Goal: Task Accomplishment & Management: Manage account settings

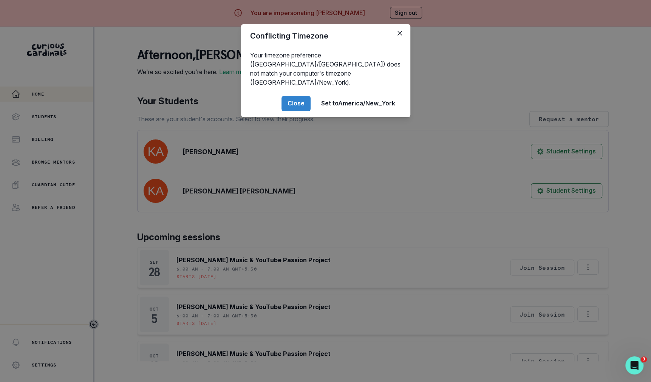
click at [101, 283] on div "Conflicting Timezone Your timezone preference ([GEOGRAPHIC_DATA]/[GEOGRAPHIC_DA…" at bounding box center [325, 191] width 651 height 382
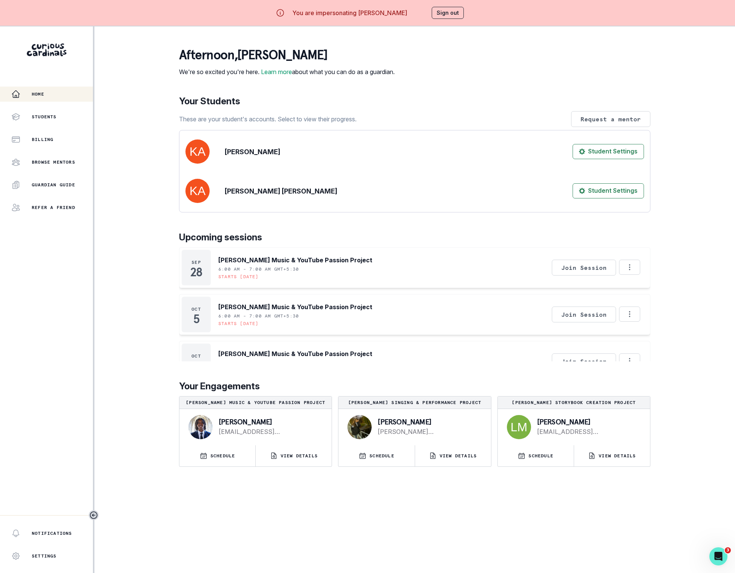
click at [450, 9] on button "Sign out" at bounding box center [448, 13] width 32 height 12
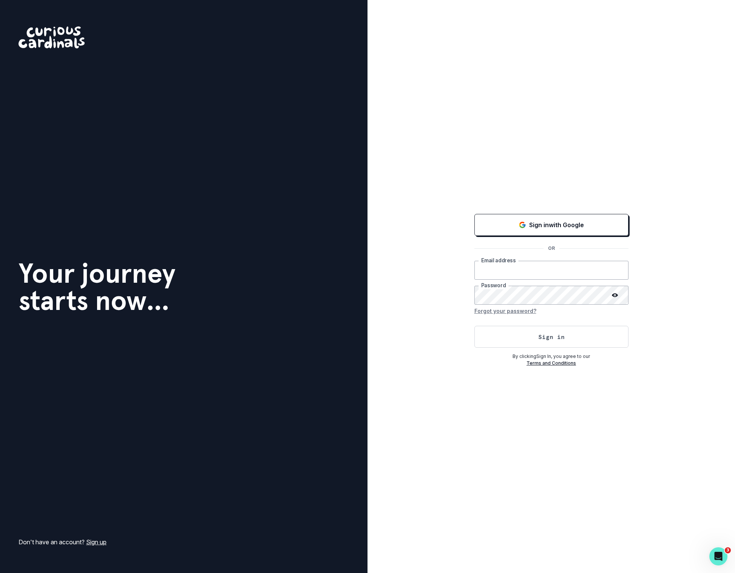
type input "[PERSON_NAME][EMAIL_ADDRESS][DOMAIN_NAME]"
click at [519, 338] on button "Sign in" at bounding box center [551, 337] width 154 height 22
